Goal: Find specific page/section: Find specific page/section

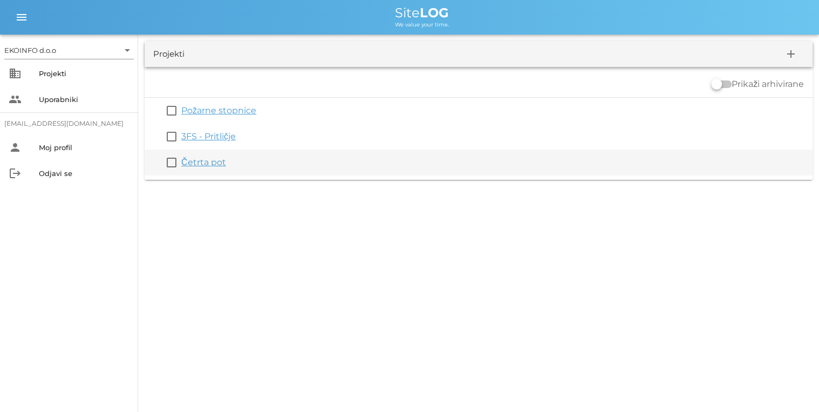
click at [203, 162] on link "Četrta pot" at bounding box center [203, 162] width 45 height 10
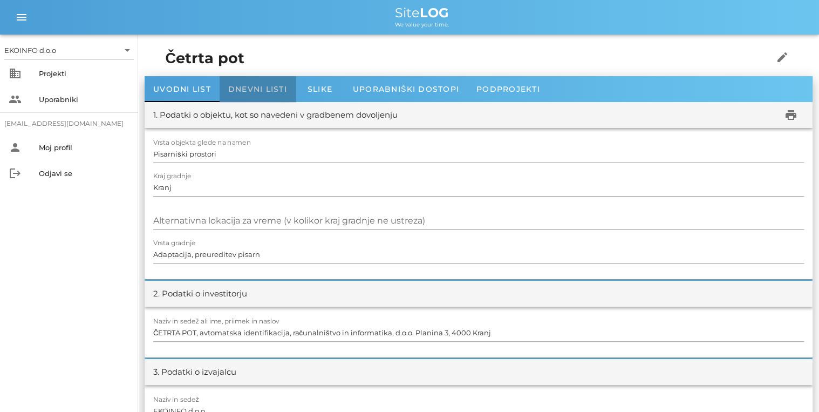
click at [239, 96] on div "Dnevni listi" at bounding box center [258, 89] width 76 height 26
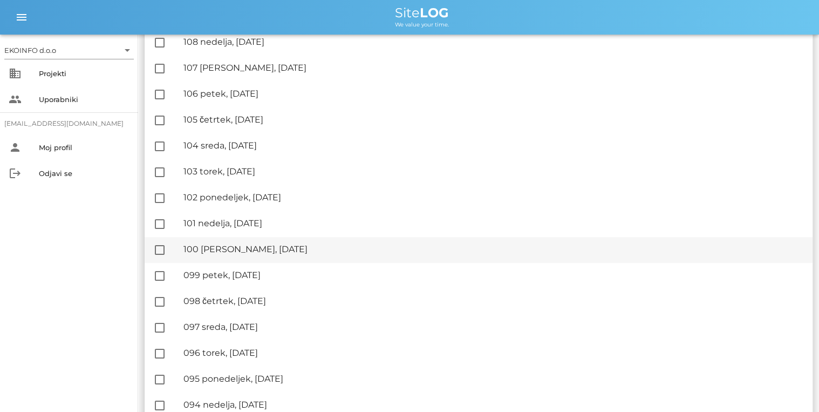
scroll to position [216, 0]
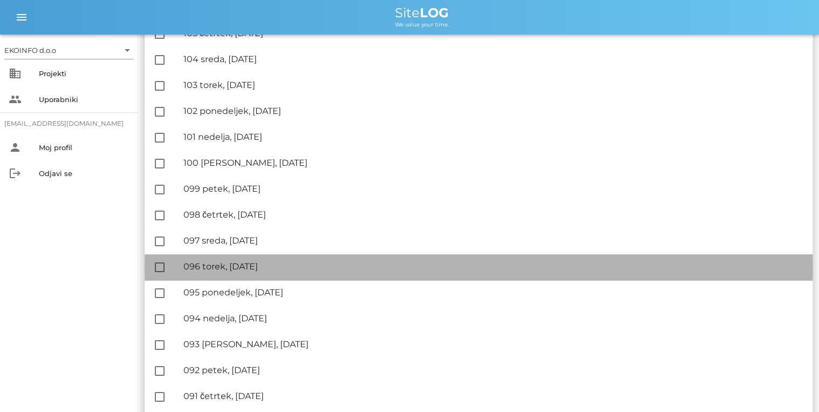
click at [233, 270] on div "🔏 096 torek, [DATE]" at bounding box center [493, 266] width 621 height 10
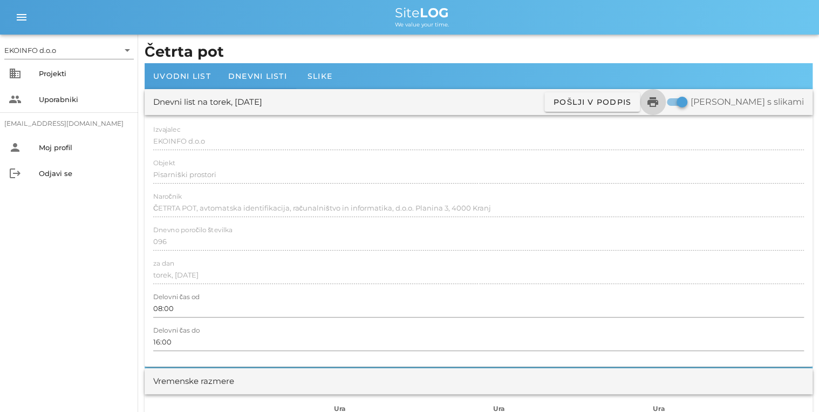
click at [659, 101] on icon "print" at bounding box center [652, 102] width 13 height 13
